Goal: Check status: Check status

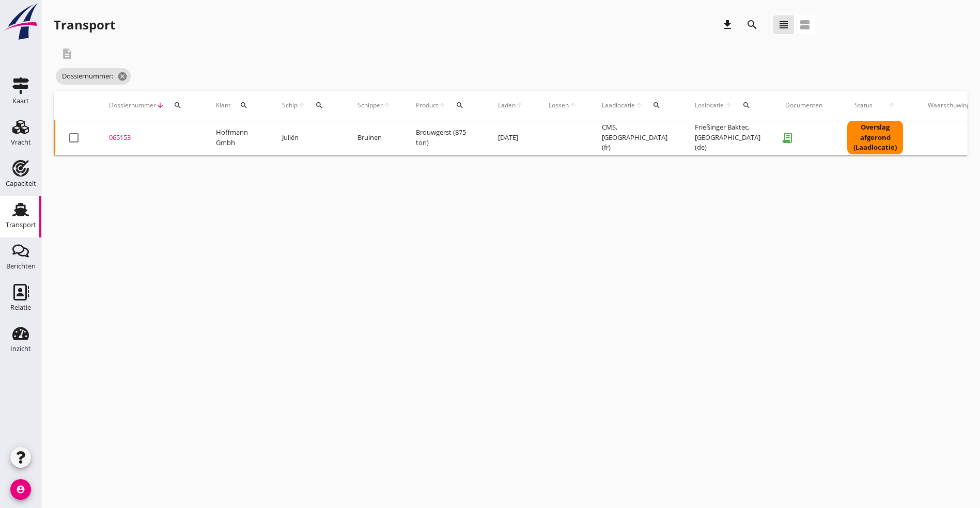
click at [180, 109] on icon "search" at bounding box center [178, 105] width 8 height 8
click at [215, 135] on input "Zoeken op dossiernummer..." at bounding box center [225, 135] width 107 height 17
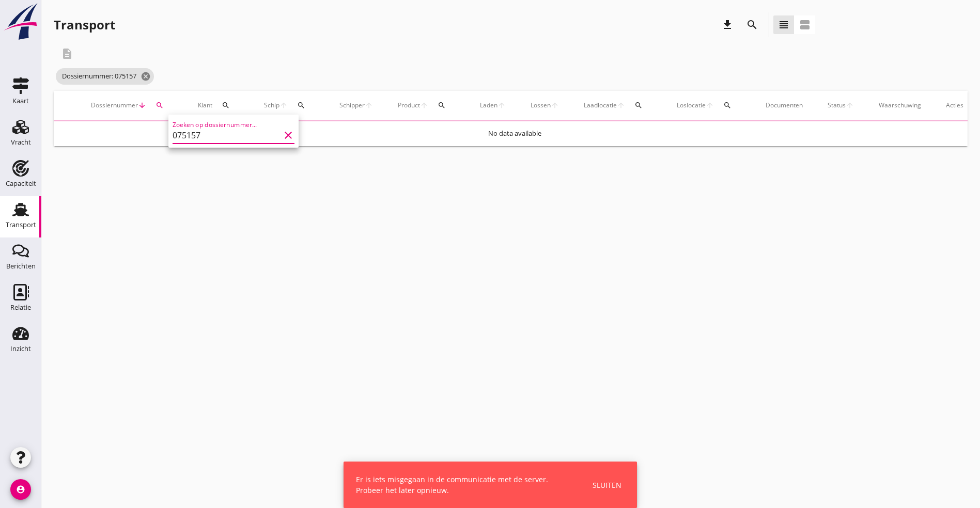
type input "075157"
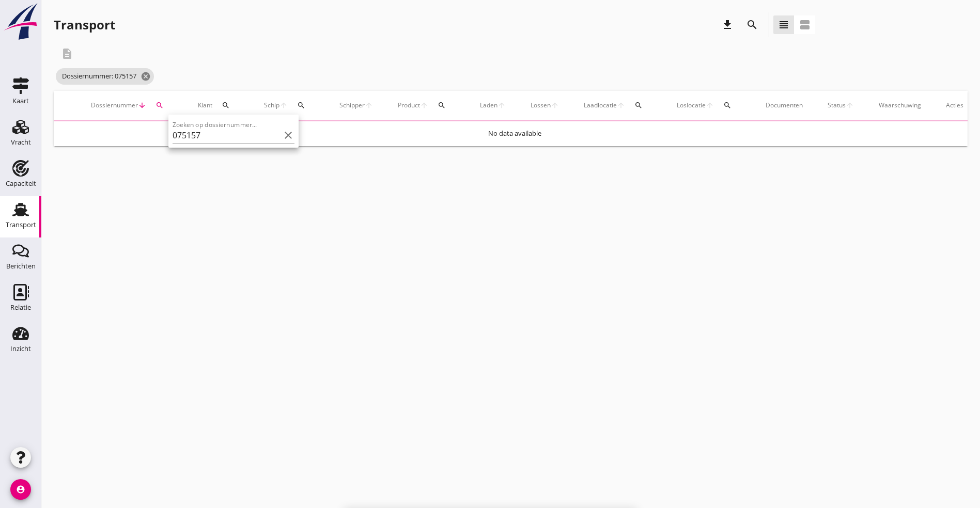
click at [615, 477] on div "Kaart Kaart Vracht Vracht Capaciteit Capaciteit Transport Transport Berichten B…" at bounding box center [490, 254] width 980 height 508
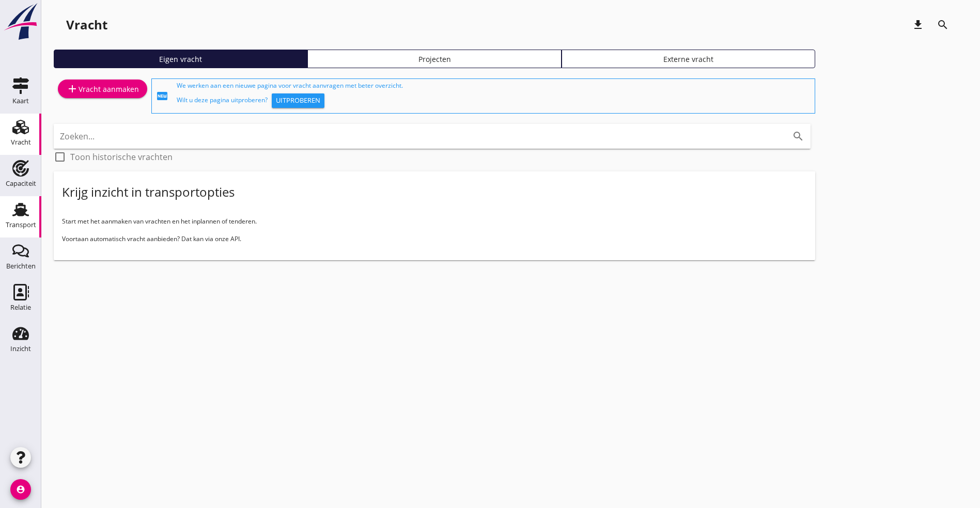
click at [20, 211] on use at bounding box center [20, 209] width 17 height 13
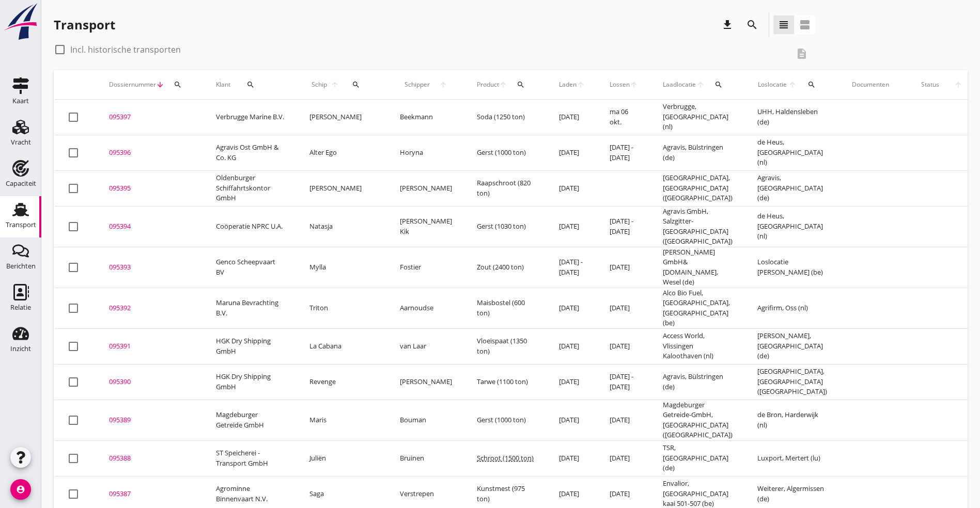
click at [178, 81] on icon "search" at bounding box center [178, 85] width 8 height 8
click at [185, 121] on input "Zoeken op dossiernummer..." at bounding box center [225, 114] width 107 height 17
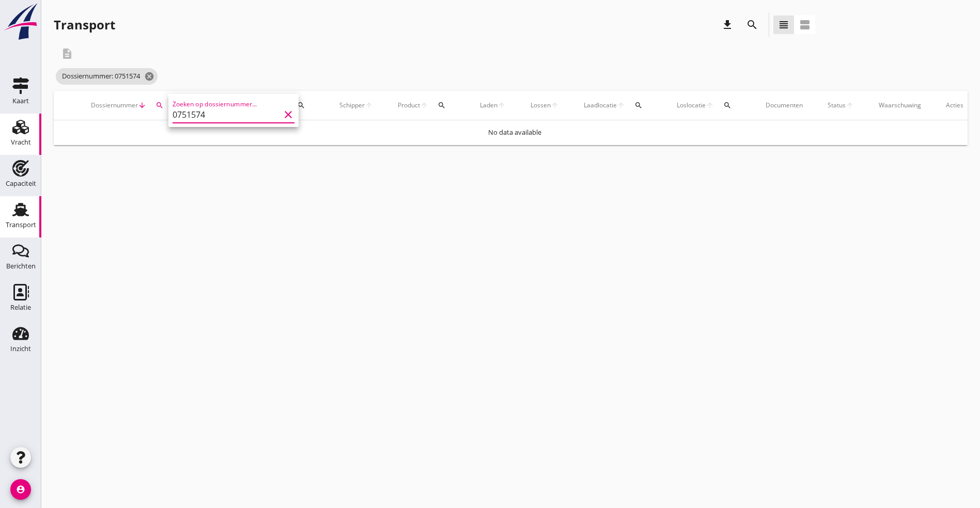
type input "075157"
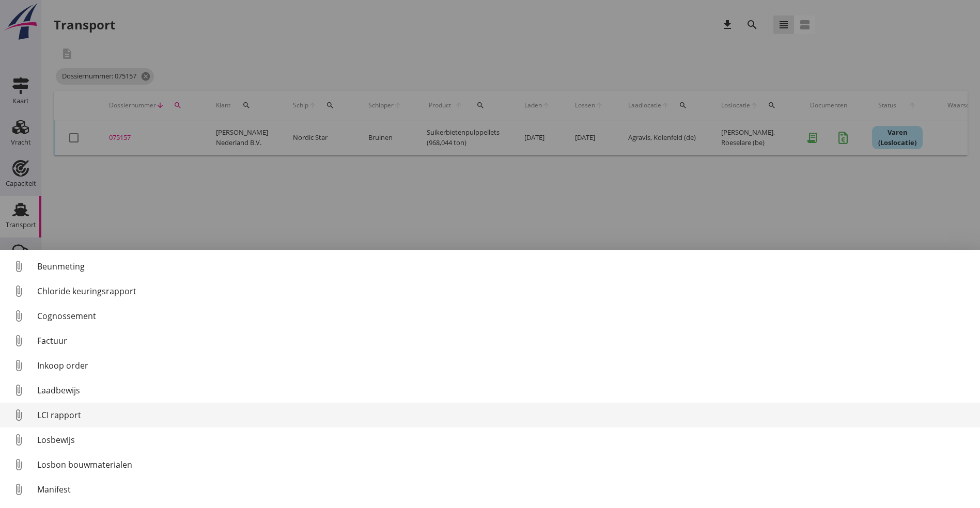
click at [58, 416] on div "LCI rapport" at bounding box center [504, 415] width 934 height 12
